Goal: Information Seeking & Learning: Find specific page/section

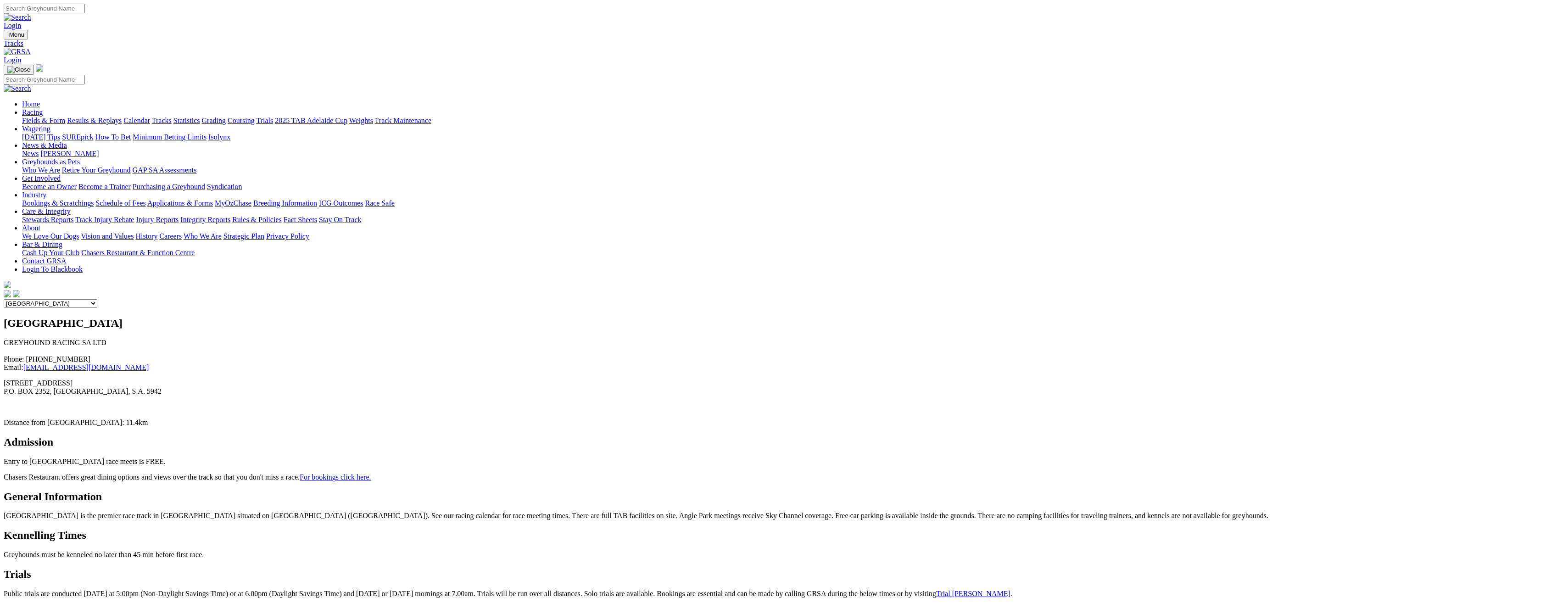
click at [150, 116] on link "Calendar" at bounding box center [137, 120] width 27 height 8
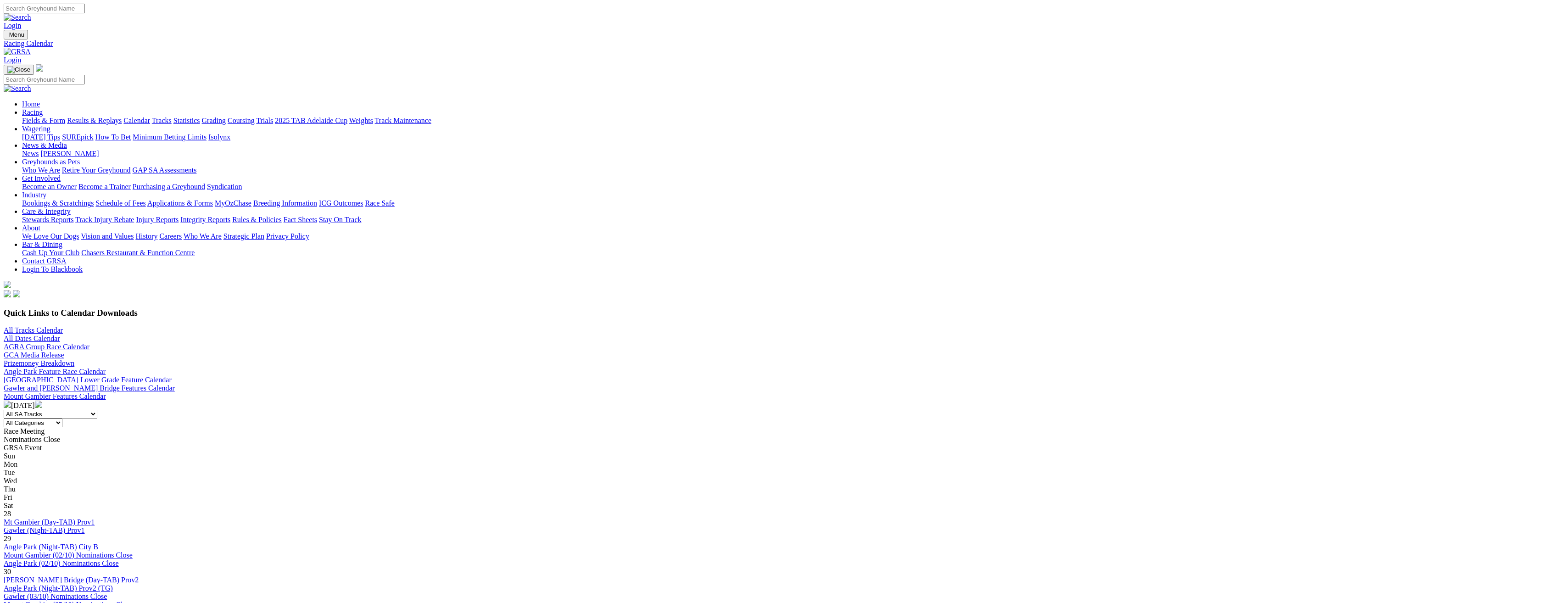
click at [42, 401] on img at bounding box center [38, 404] width 7 height 7
click at [11, 401] on img at bounding box center [7, 404] width 7 height 7
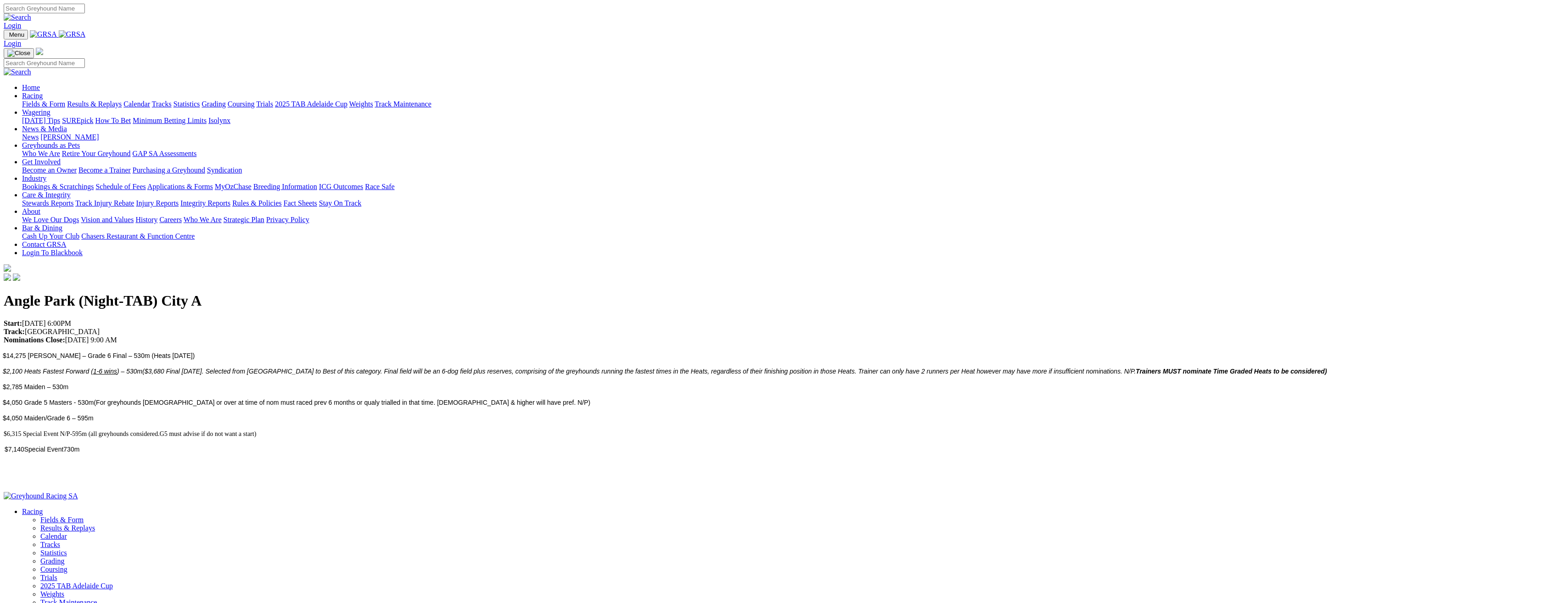
click at [62, 224] on link "Bar & Dining" at bounding box center [42, 227] width 40 height 8
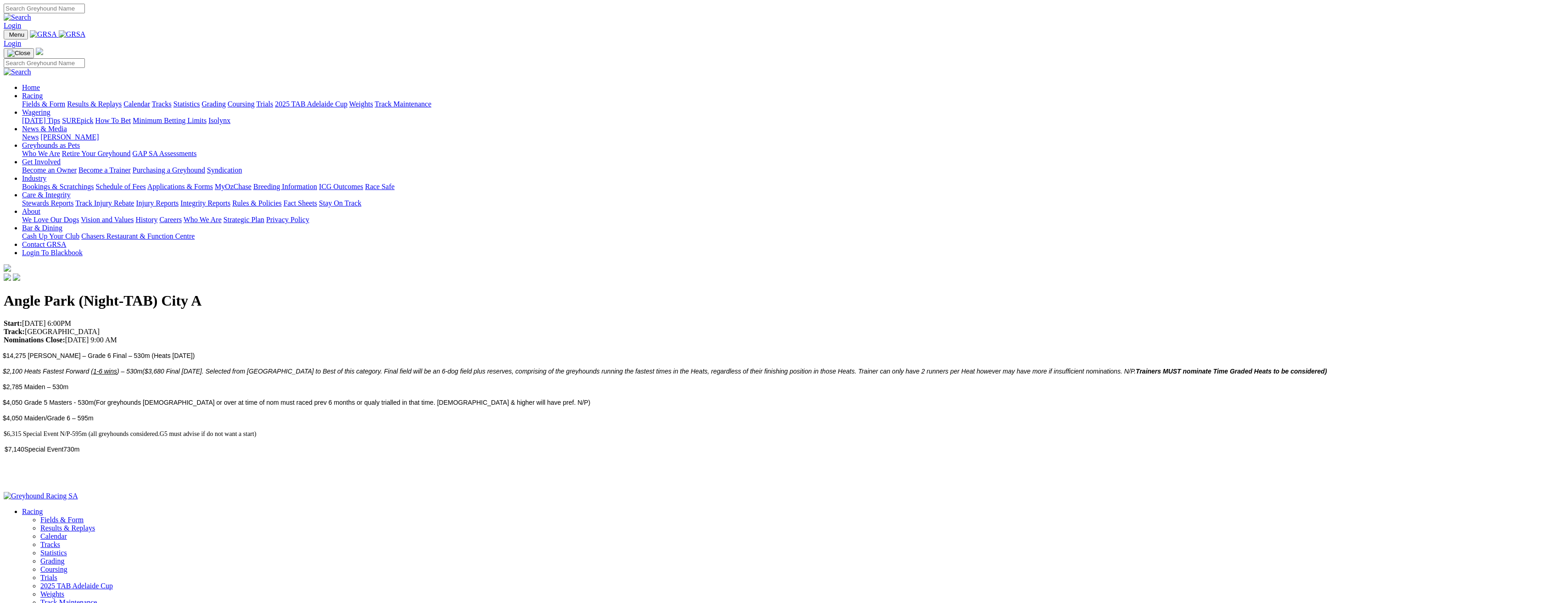
click at [62, 224] on link "Bar & Dining" at bounding box center [42, 227] width 40 height 8
click at [922, 232] on div "Cash Up Your Club Chasers Restaurant & Function Centre" at bounding box center [793, 237] width 1542 height 9
click at [62, 224] on link "Bar & Dining" at bounding box center [42, 227] width 40 height 8
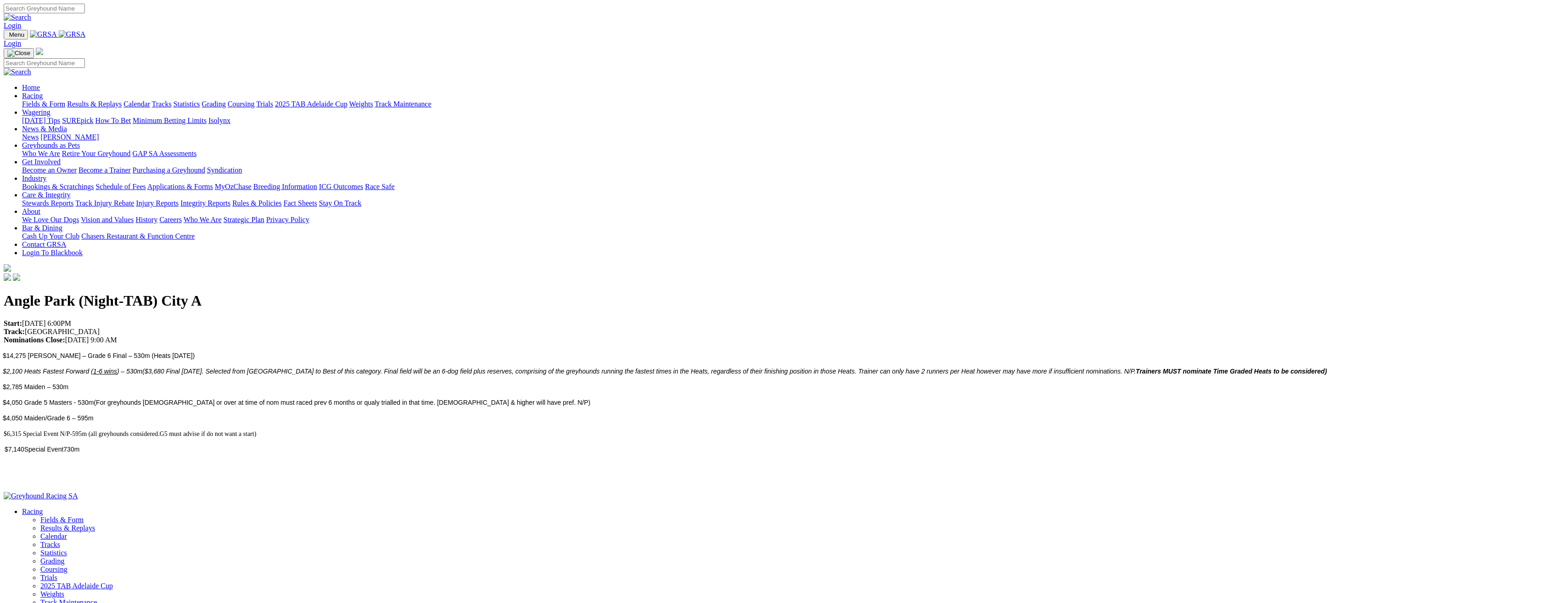
click at [194, 232] on link "Chasers Restaurant & Function Centre" at bounding box center [138, 236] width 113 height 8
